Goal: Task Accomplishment & Management: Use online tool/utility

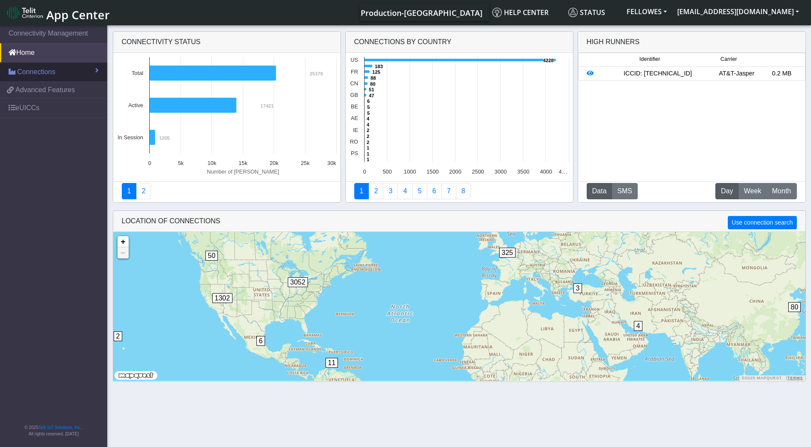
click at [38, 69] on span "Connections" at bounding box center [36, 72] width 38 height 10
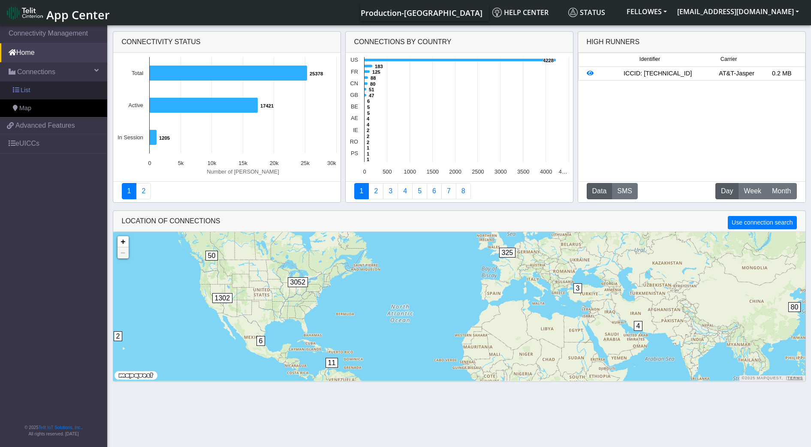
click at [63, 92] on link "List" at bounding box center [53, 90] width 107 height 18
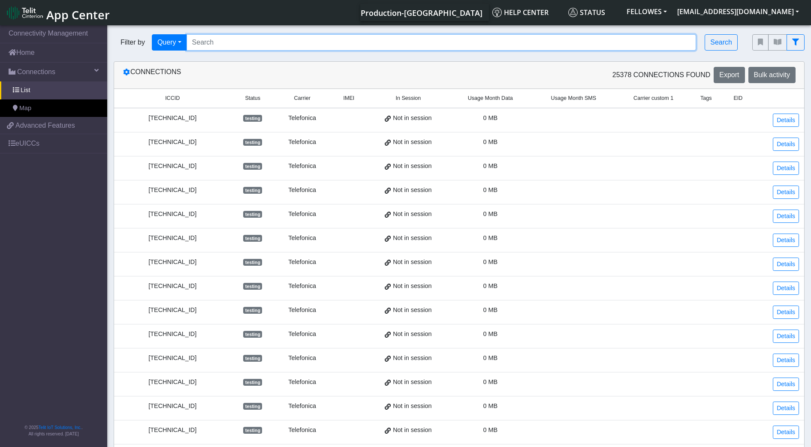
click at [244, 42] on input "Search..." at bounding box center [442, 42] width 510 height 16
paste input "353141288033249"
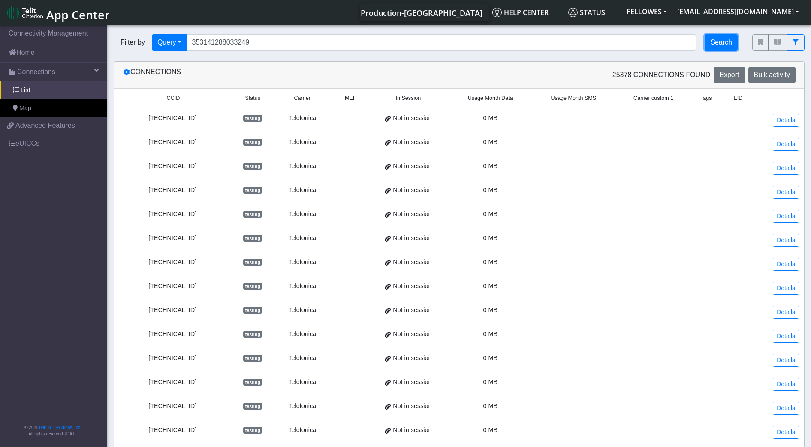
click at [721, 45] on button "Search" at bounding box center [720, 42] width 33 height 16
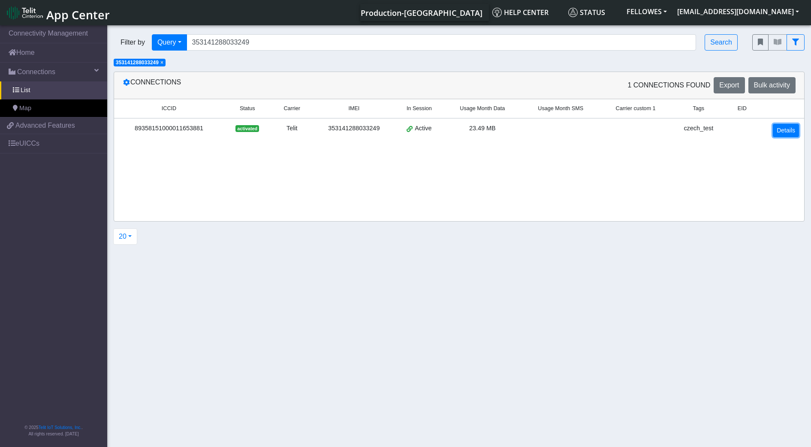
click at [784, 131] on link "Details" at bounding box center [786, 130] width 26 height 13
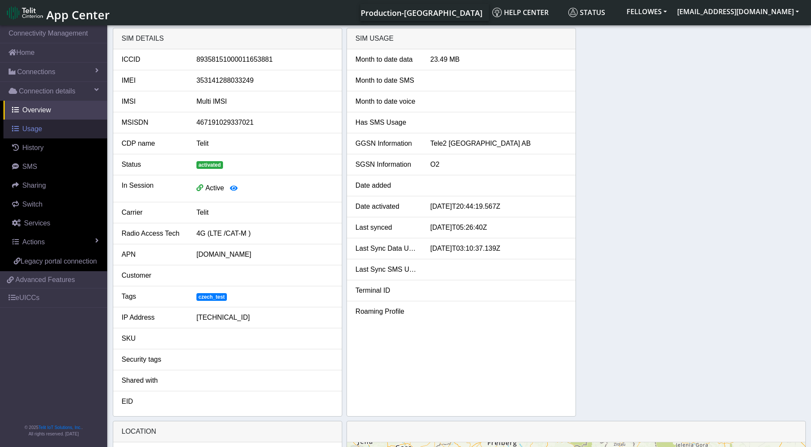
click at [42, 129] on link "Usage" at bounding box center [55, 129] width 104 height 19
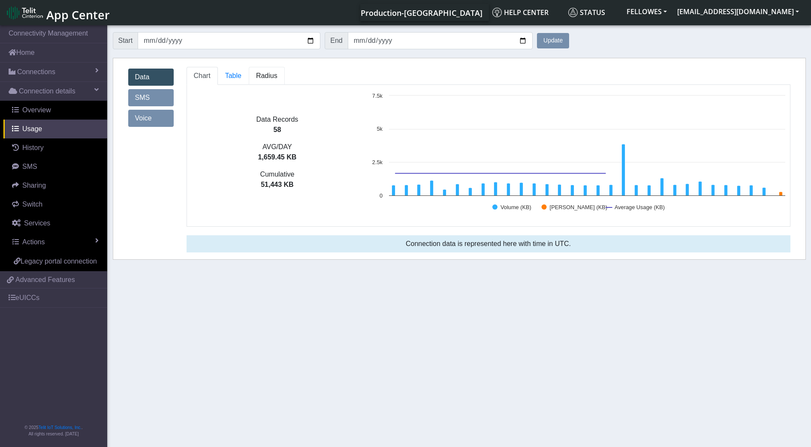
click at [264, 78] on span "Radius" at bounding box center [266, 75] width 21 height 7
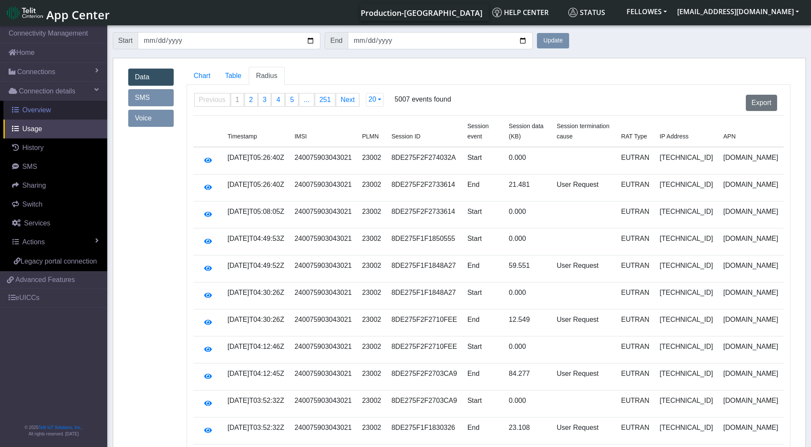
click at [43, 107] on span "Overview" at bounding box center [36, 109] width 29 height 7
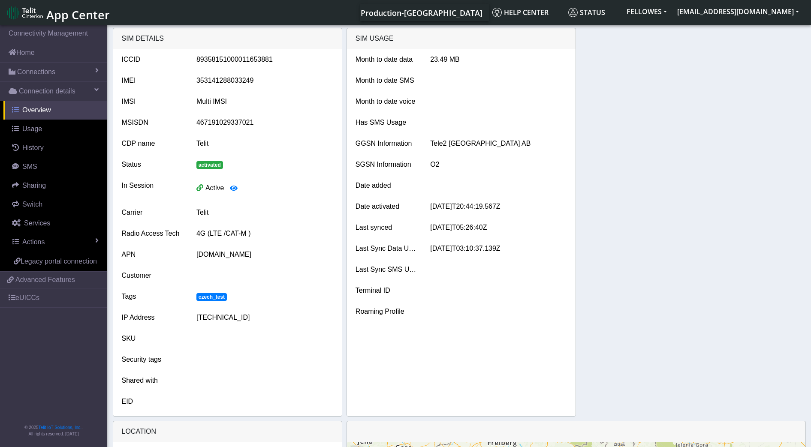
click at [54, 111] on link "Overview" at bounding box center [55, 110] width 104 height 19
click at [83, 67] on link "Connections" at bounding box center [53, 72] width 107 height 19
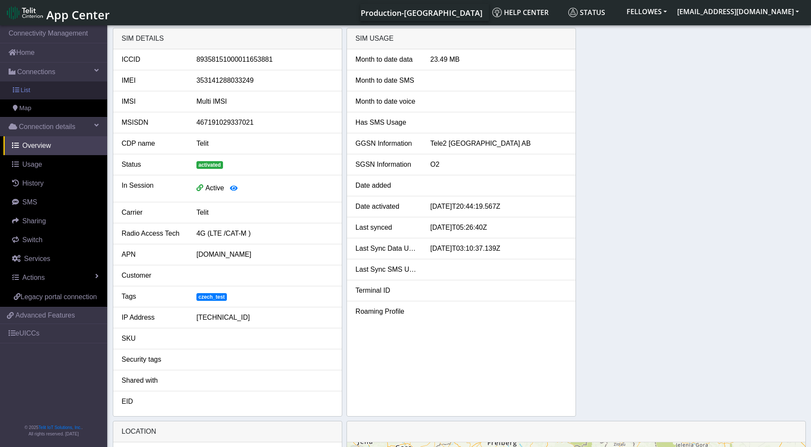
click at [78, 93] on link "List" at bounding box center [53, 90] width 107 height 18
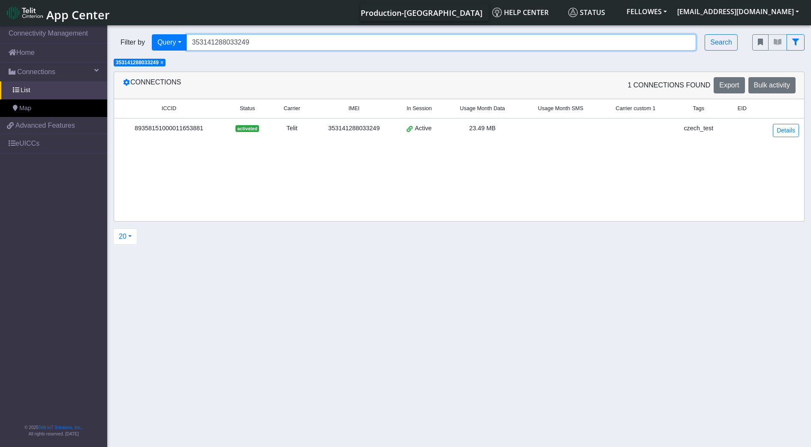
click at [266, 40] on input "353141288033249" at bounding box center [442, 42] width 510 height 16
paste input "54443"
type input "353141288054443"
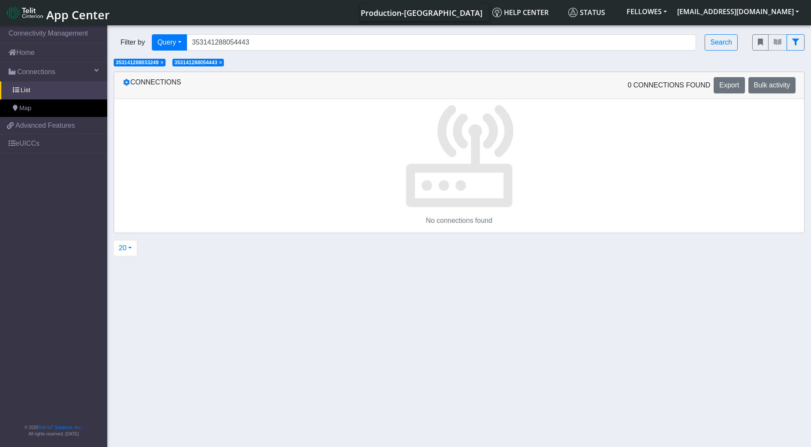
click at [162, 63] on span "×" at bounding box center [161, 63] width 3 height 6
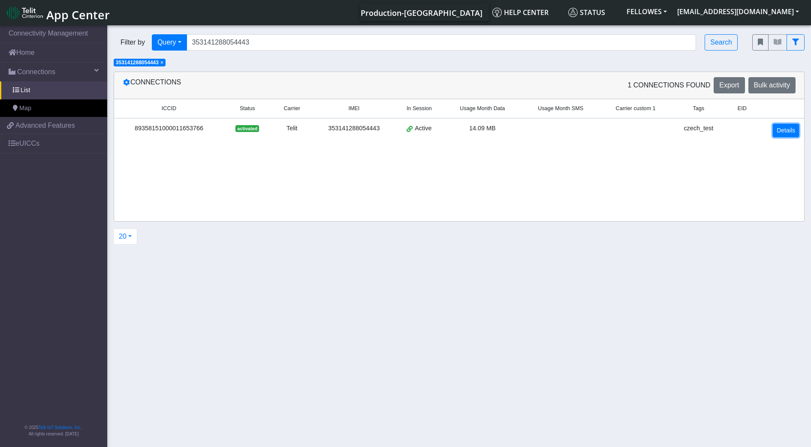
click at [789, 132] on link "Details" at bounding box center [786, 130] width 26 height 13
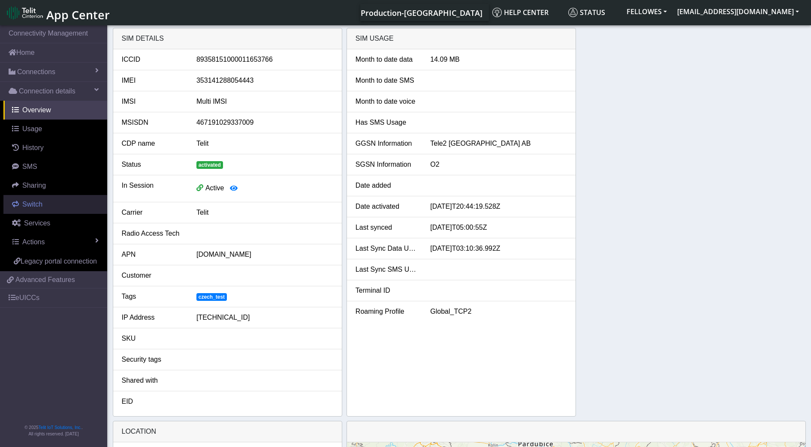
click at [70, 207] on link "Switch" at bounding box center [55, 204] width 104 height 19
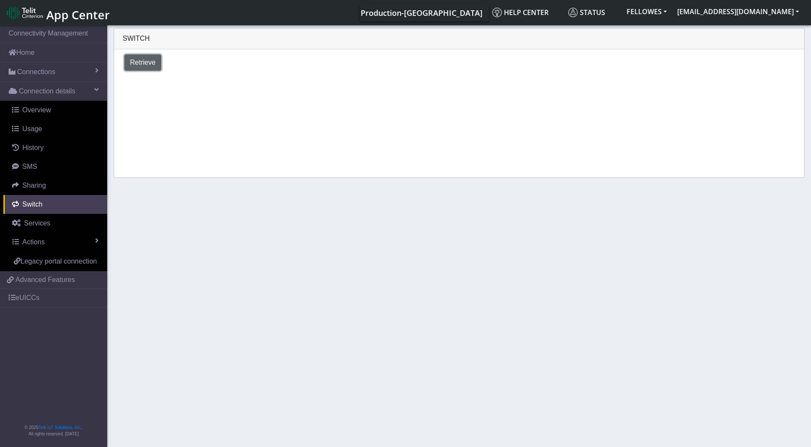
click at [136, 59] on span "Retrieve" at bounding box center [143, 62] width 26 height 7
select select "Czech Republic"
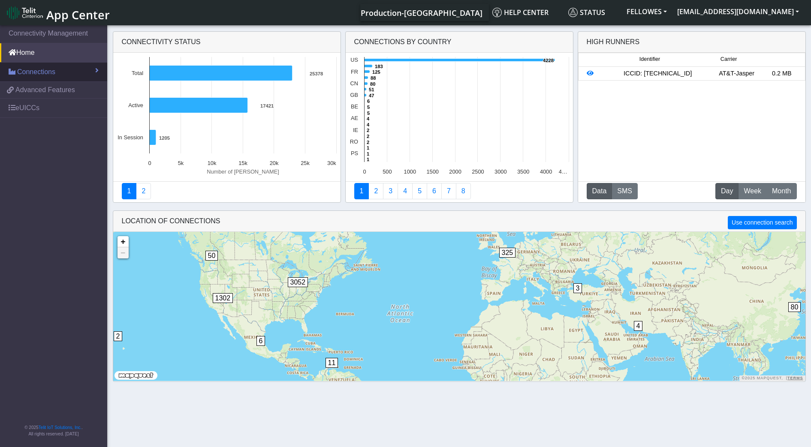
click at [53, 67] on span "Connections" at bounding box center [36, 72] width 38 height 10
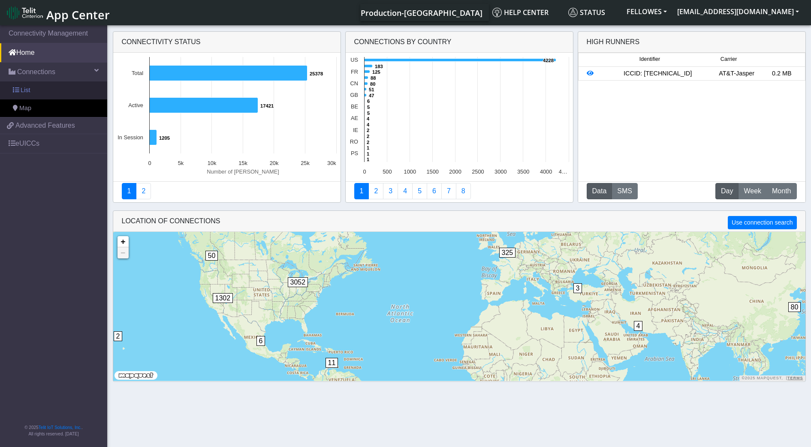
click at [60, 90] on link "List" at bounding box center [53, 90] width 107 height 18
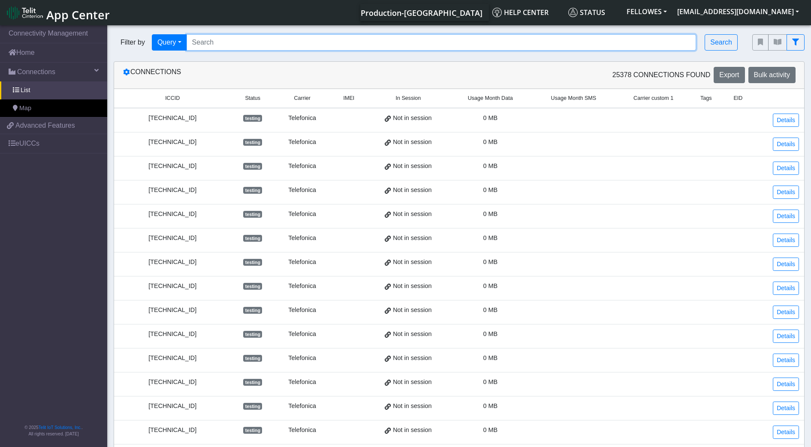
click at [223, 36] on input "Search..." at bounding box center [442, 42] width 510 height 16
paste input "353141288033249"
type input "353141288033249"
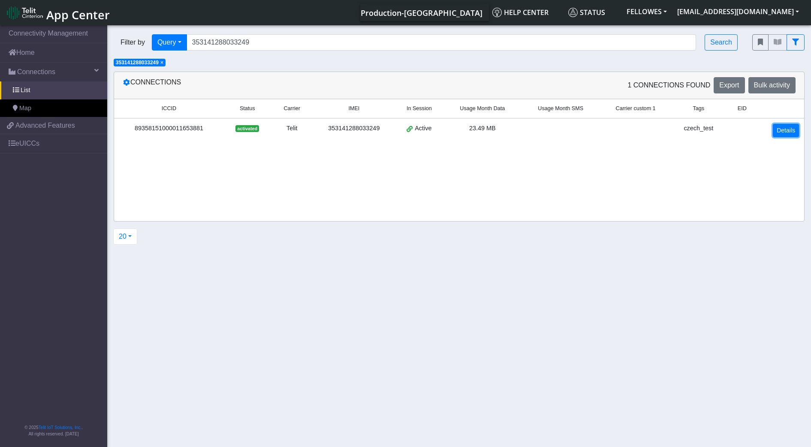
click at [784, 130] on link "Details" at bounding box center [786, 130] width 26 height 13
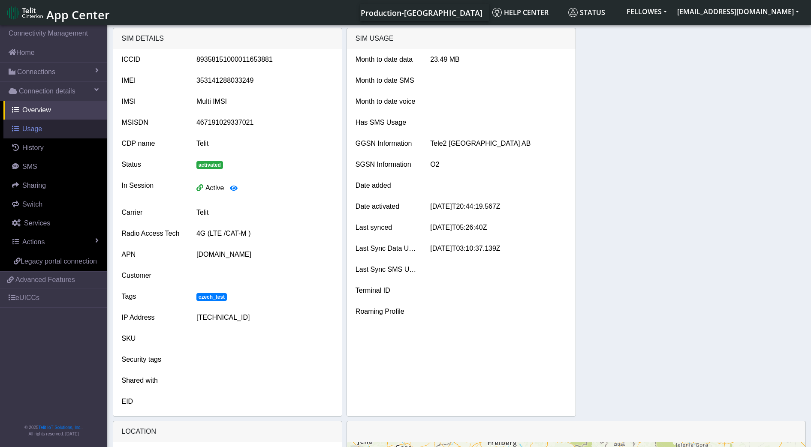
click at [39, 128] on span "Usage" at bounding box center [32, 128] width 20 height 7
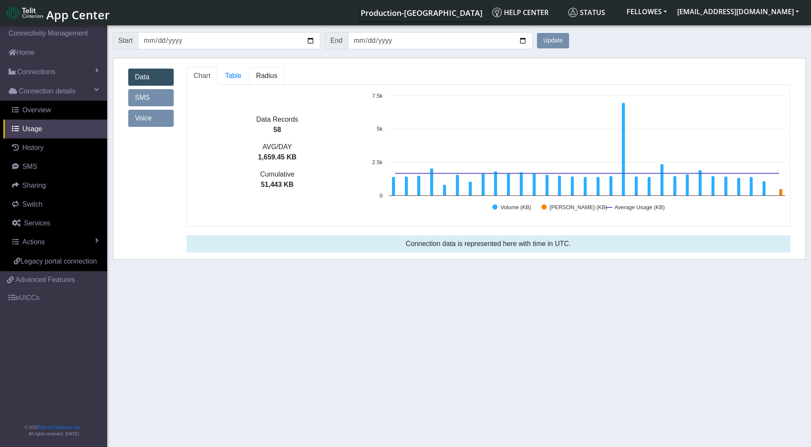
click at [272, 74] on span "Radius" at bounding box center [266, 75] width 21 height 7
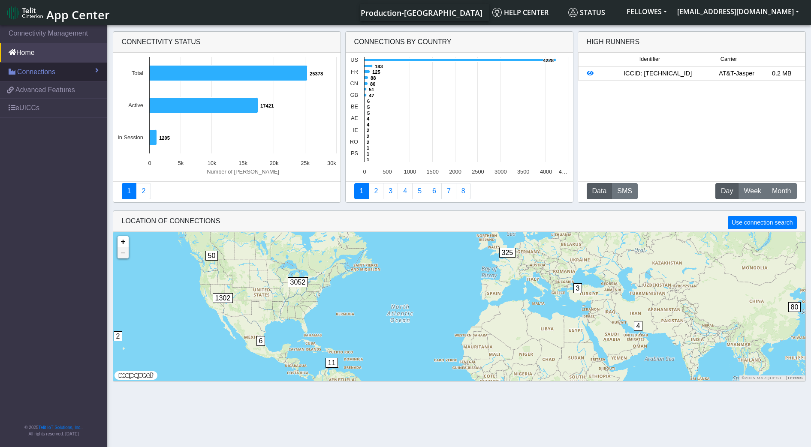
click at [66, 72] on link "Connections" at bounding box center [53, 72] width 107 height 19
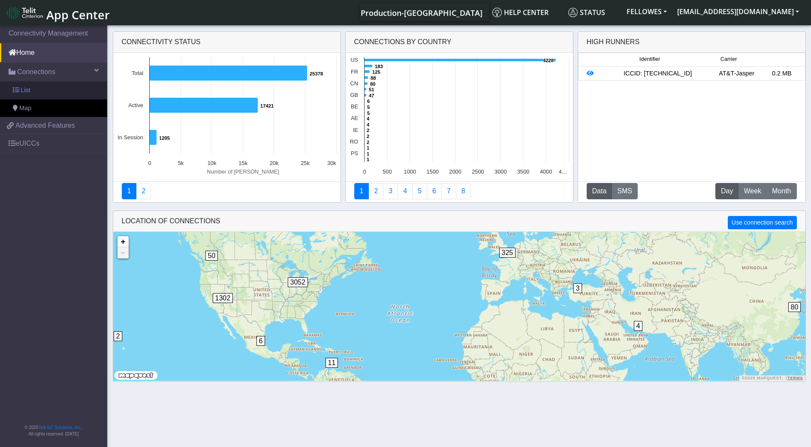
click at [69, 90] on link "List" at bounding box center [53, 90] width 107 height 18
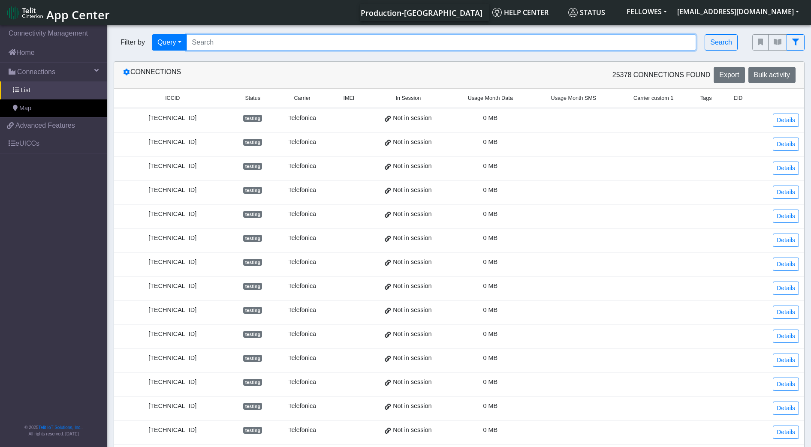
click at [247, 42] on input "Search..." at bounding box center [442, 42] width 510 height 16
paste input "353141288033249"
type input "353141288033249"
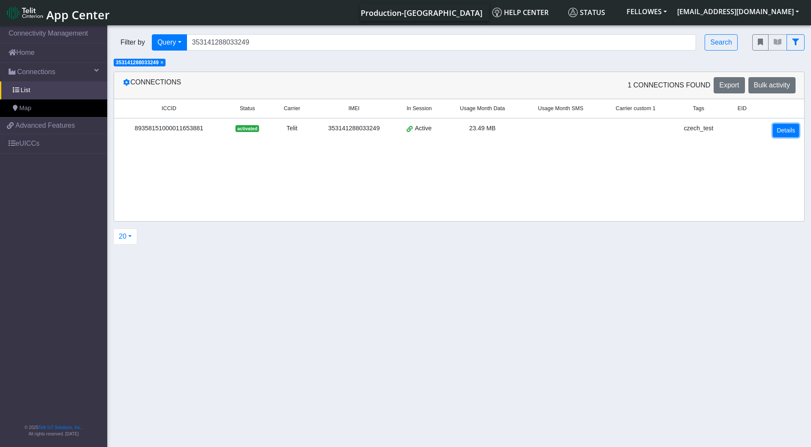
click at [781, 137] on link "Details" at bounding box center [786, 130] width 26 height 13
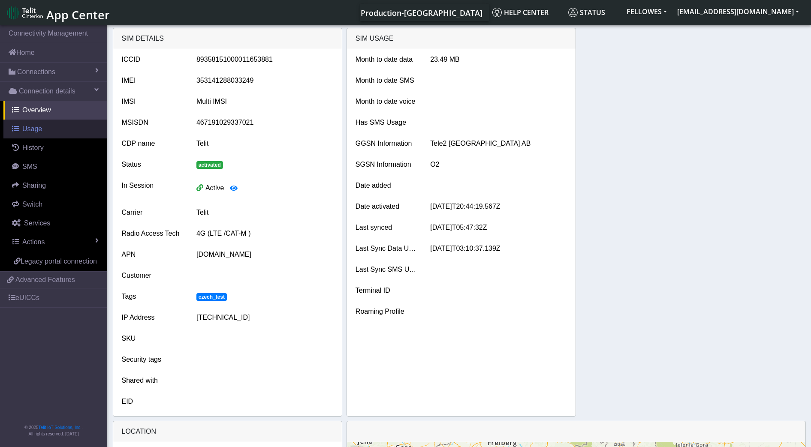
click at [31, 126] on span "Usage" at bounding box center [32, 128] width 20 height 7
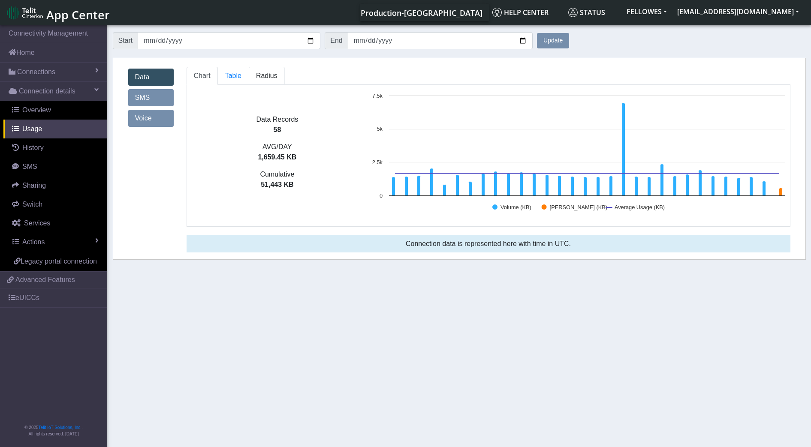
click at [268, 74] on span "Radius" at bounding box center [266, 75] width 21 height 7
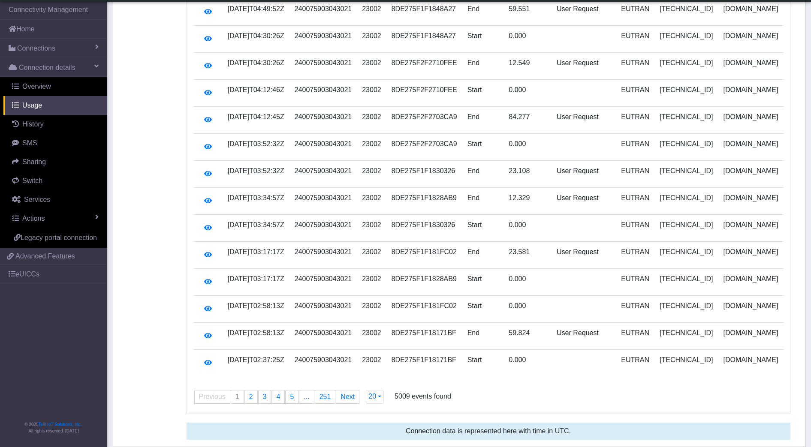
scroll to position [373, 0]
click at [36, 86] on span "Overview" at bounding box center [36, 86] width 29 height 7
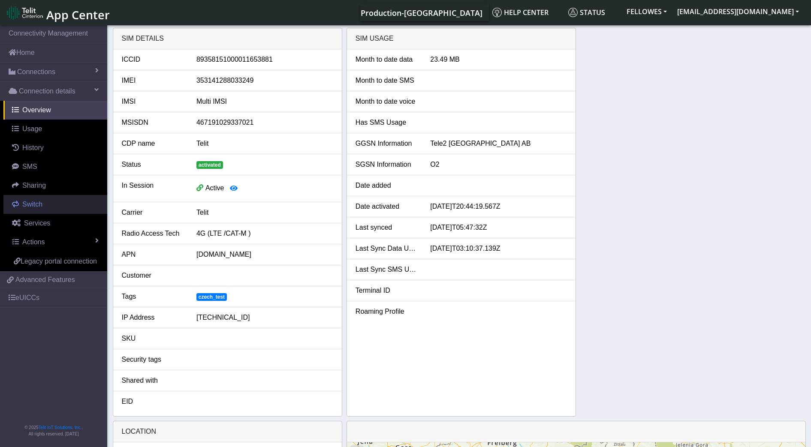
click at [39, 195] on link "Switch" at bounding box center [55, 204] width 104 height 19
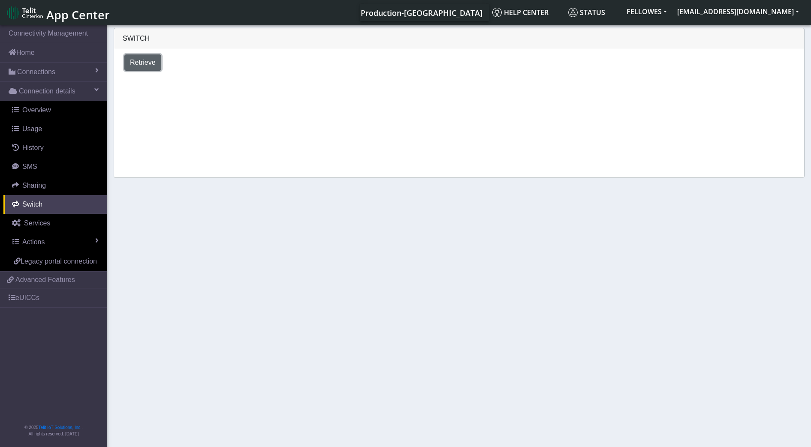
click at [150, 60] on span "Retrieve" at bounding box center [143, 62] width 26 height 7
select select "Czech Republic"
